Goal: Find specific page/section: Find specific page/section

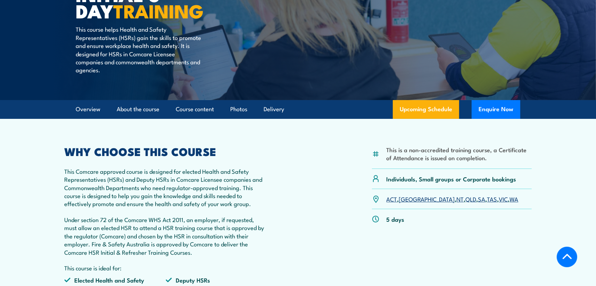
click at [478, 200] on link "SA" at bounding box center [481, 198] width 7 height 8
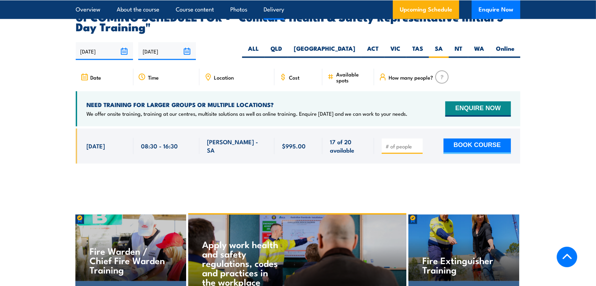
scroll to position [1186, 0]
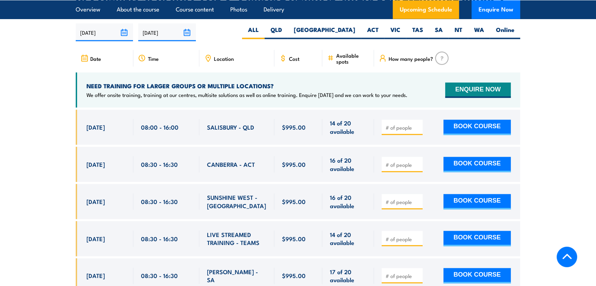
scroll to position [1215, 0]
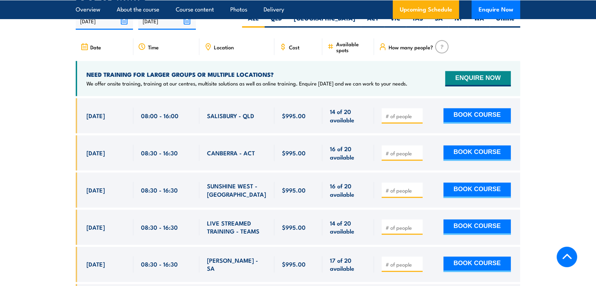
click at [227, 44] on span "Location" at bounding box center [224, 47] width 20 height 6
click at [206, 43] on icon at bounding box center [208, 47] width 8 height 8
click at [207, 43] on icon at bounding box center [208, 47] width 8 height 8
click at [219, 44] on span "Location" at bounding box center [224, 47] width 20 height 6
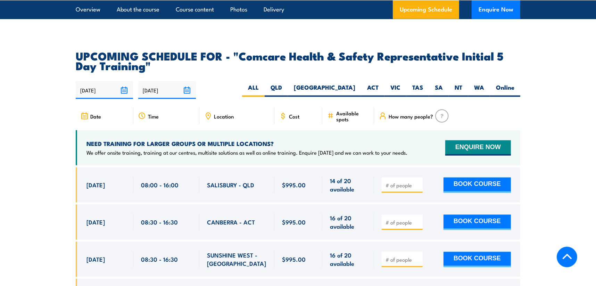
scroll to position [1146, 0]
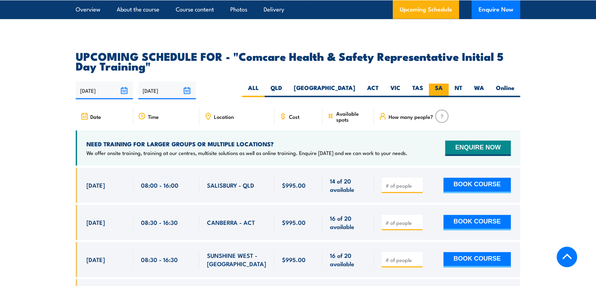
click at [443, 84] on label "SA" at bounding box center [439, 91] width 20 height 14
click at [443, 84] on input "SA" at bounding box center [445, 86] width 5 height 5
radio input "true"
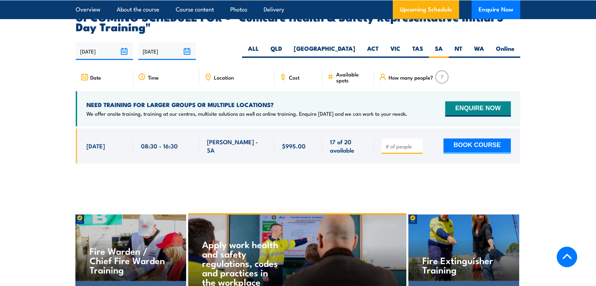
scroll to position [1186, 0]
